Goal: Task Accomplishment & Management: Use online tool/utility

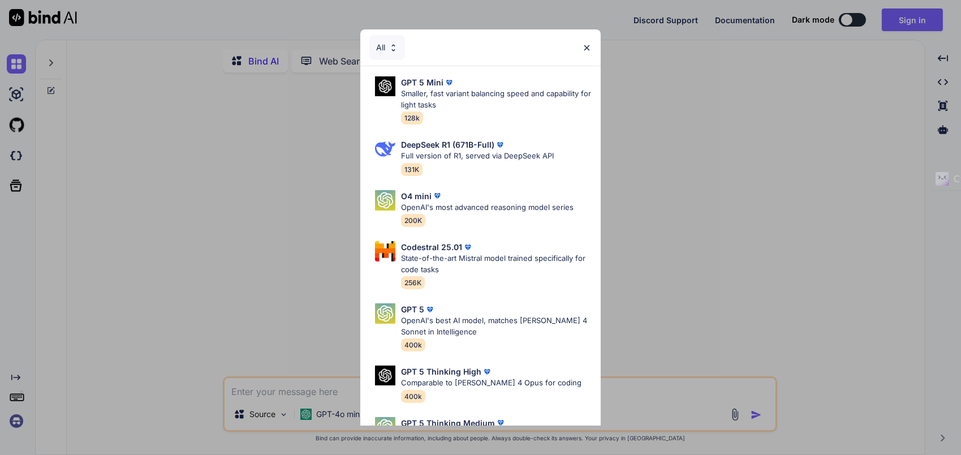
click at [587, 45] on img at bounding box center [587, 48] width 10 height 10
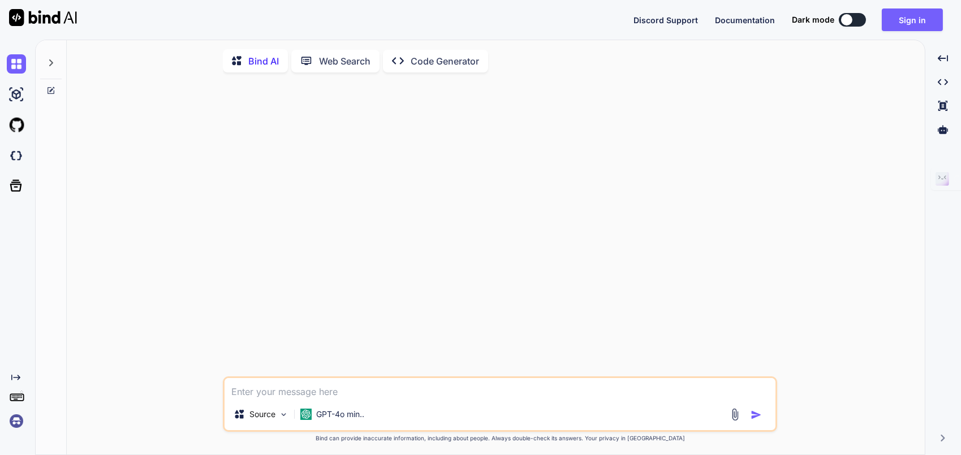
click at [52, 59] on icon at bounding box center [50, 62] width 9 height 9
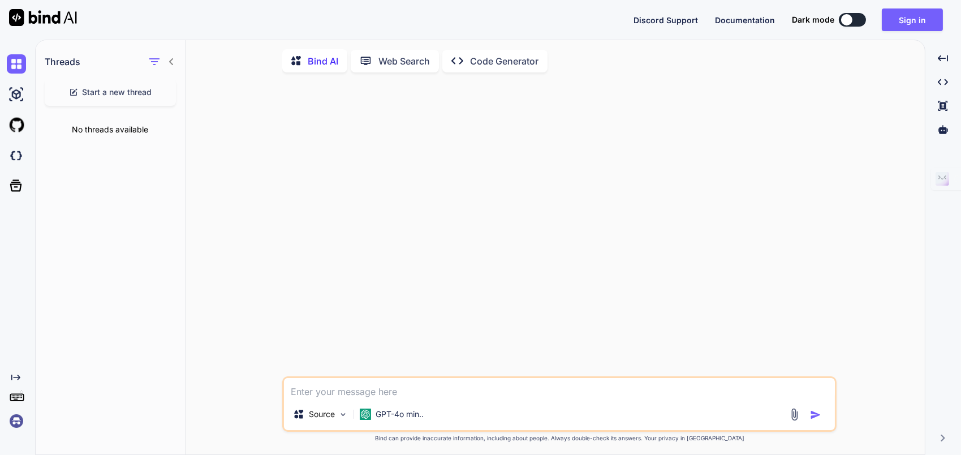
click at [427, 47] on div "Bind AI Web Search Created with Pixso. Code Generator" at bounding box center [559, 61] width 554 height 32
click at [915, 18] on button "Sign in" at bounding box center [912, 19] width 61 height 23
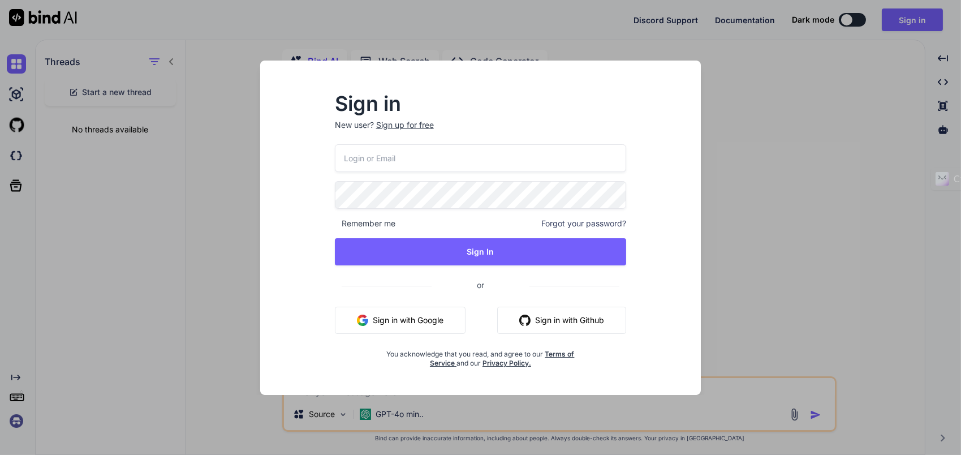
click at [767, 104] on div "Sign in New user? Sign up for free Remember me Forgot your password? Sign In or…" at bounding box center [480, 227] width 961 height 455
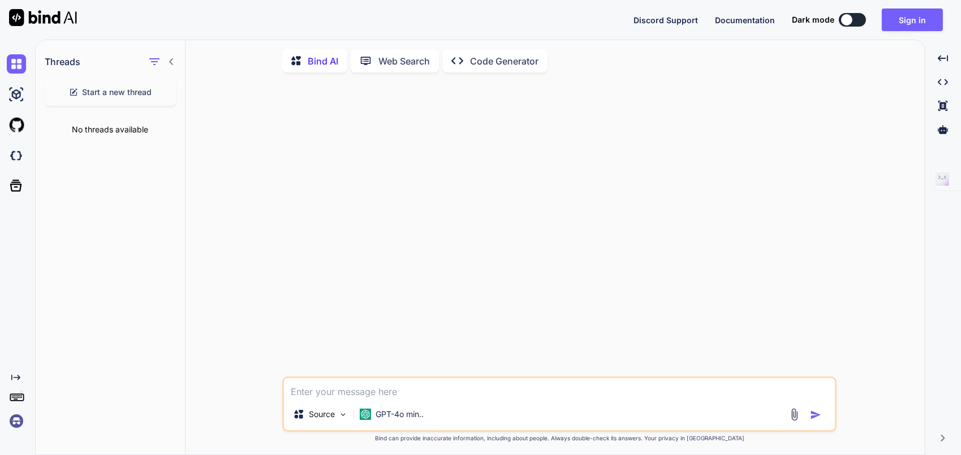
type textarea "x"
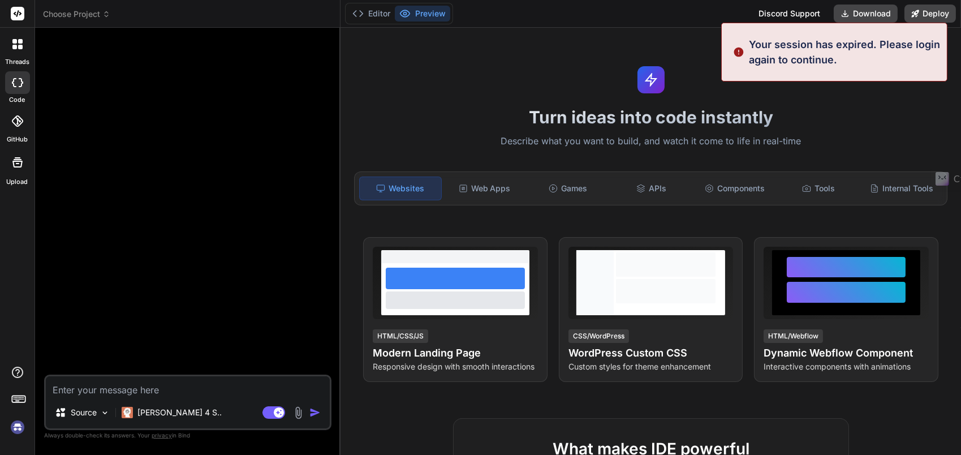
type textarea "x"
